Goal: Entertainment & Leisure: Consume media (video, audio)

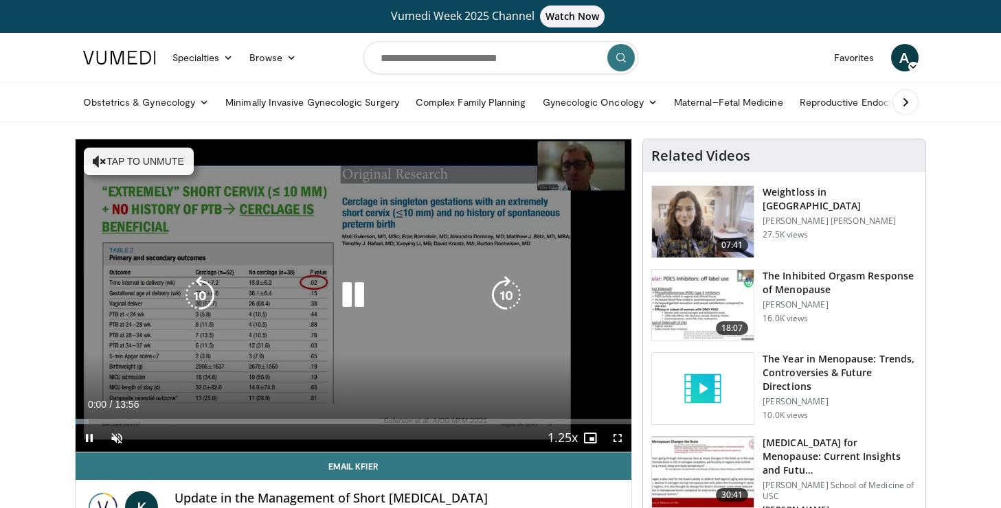
click at [348, 286] on icon "Video Player" at bounding box center [353, 295] width 38 height 38
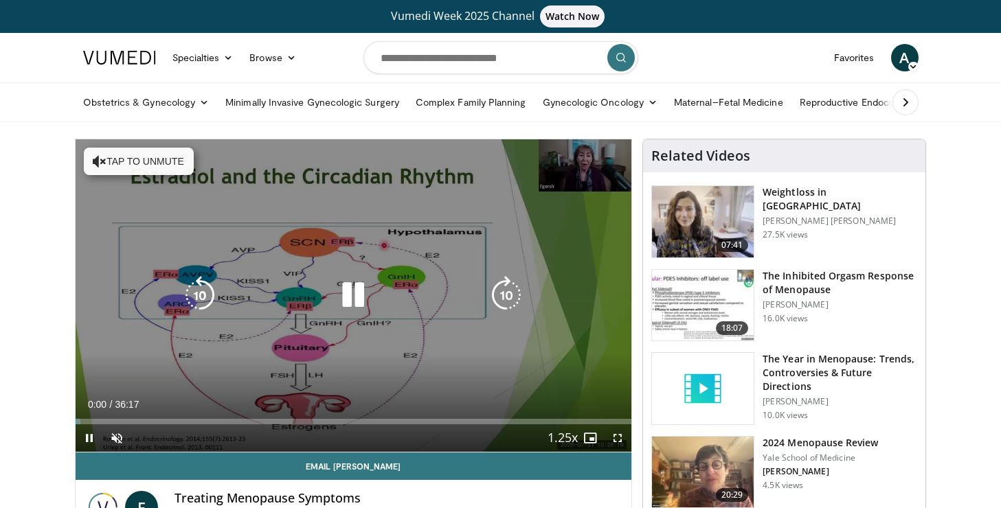
click at [350, 302] on icon "Video Player" at bounding box center [353, 295] width 38 height 38
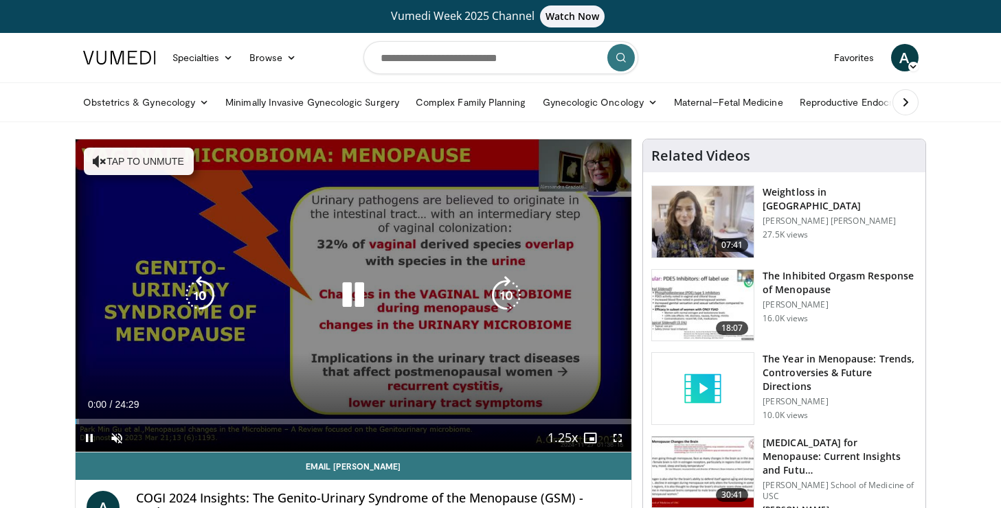
click at [357, 281] on icon "Video Player" at bounding box center [353, 295] width 38 height 38
